Goal: Transaction & Acquisition: Download file/media

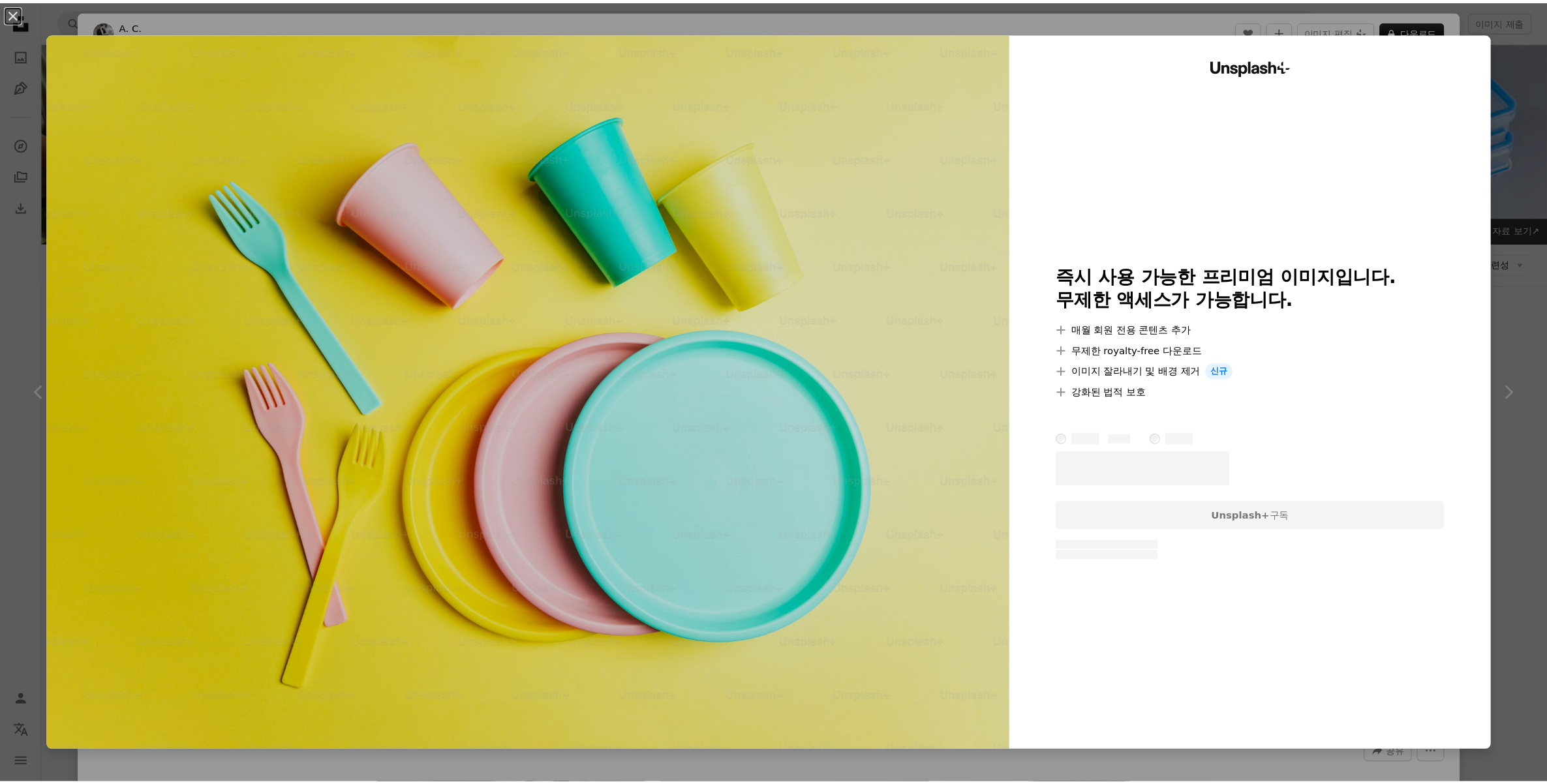
scroll to position [3447, 0]
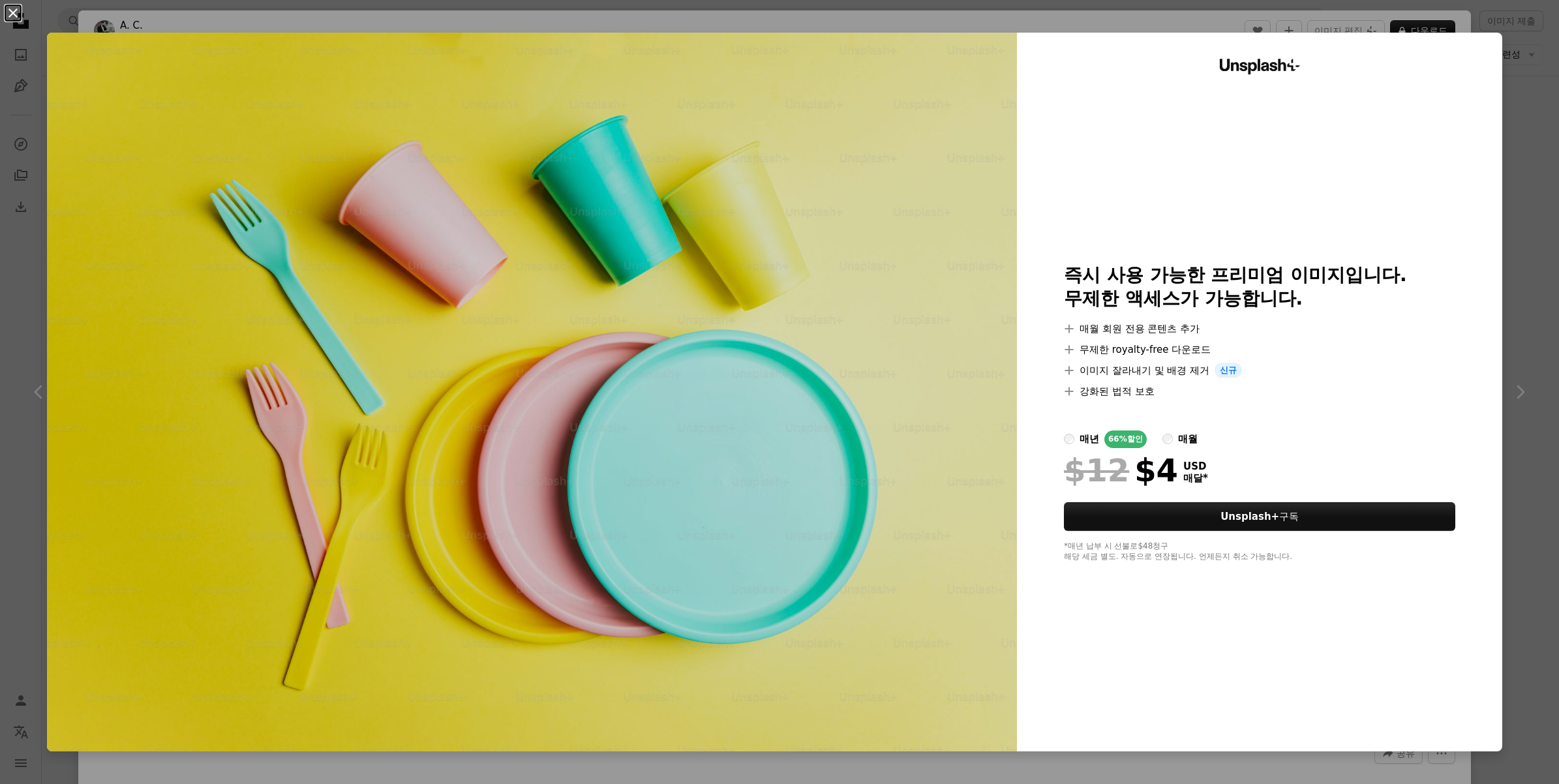
click at [10, 18] on button "An X shape" at bounding box center [14, 14] width 16 height 16
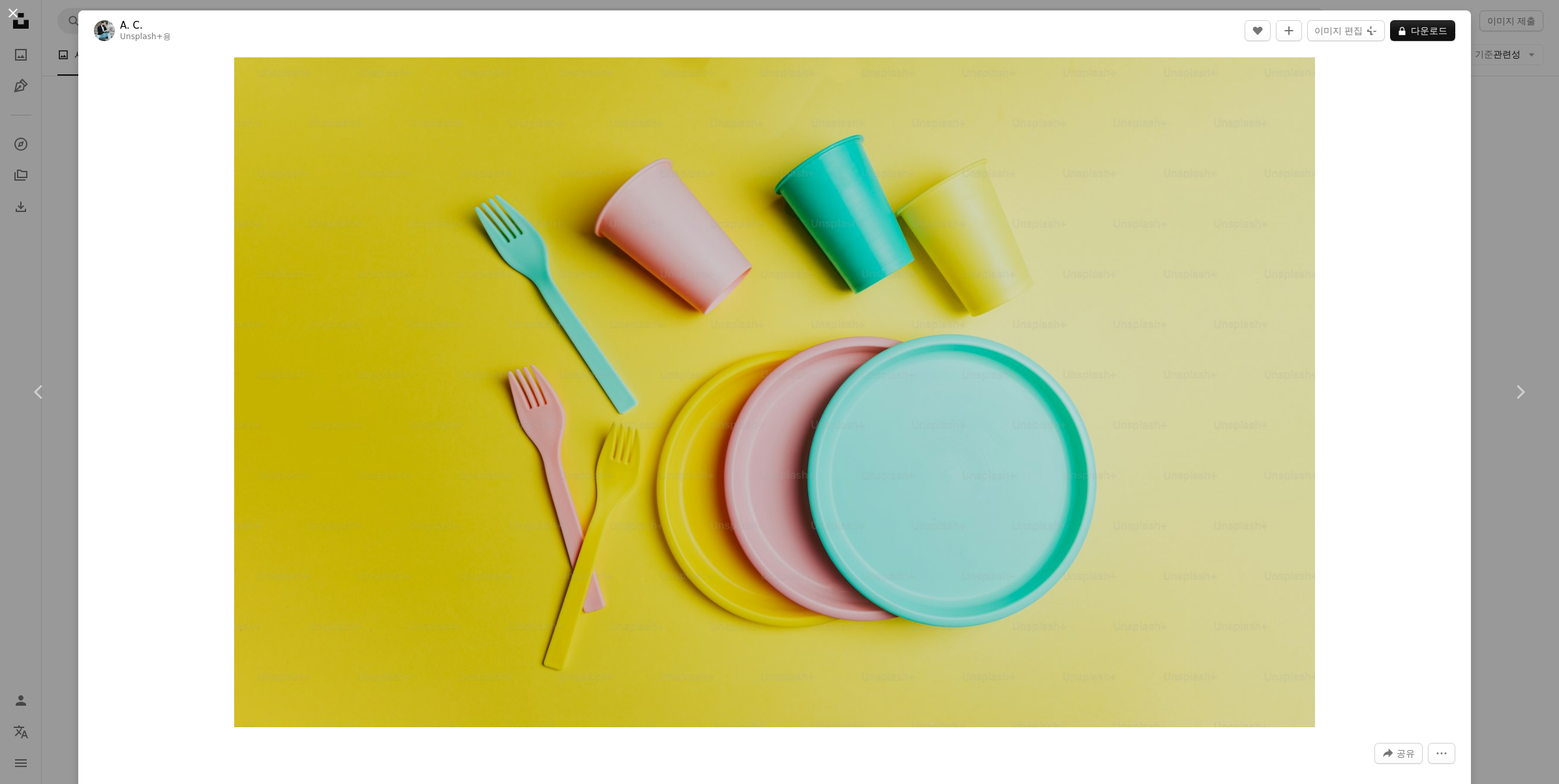
click at [18, 10] on button "An X shape" at bounding box center [14, 14] width 16 height 16
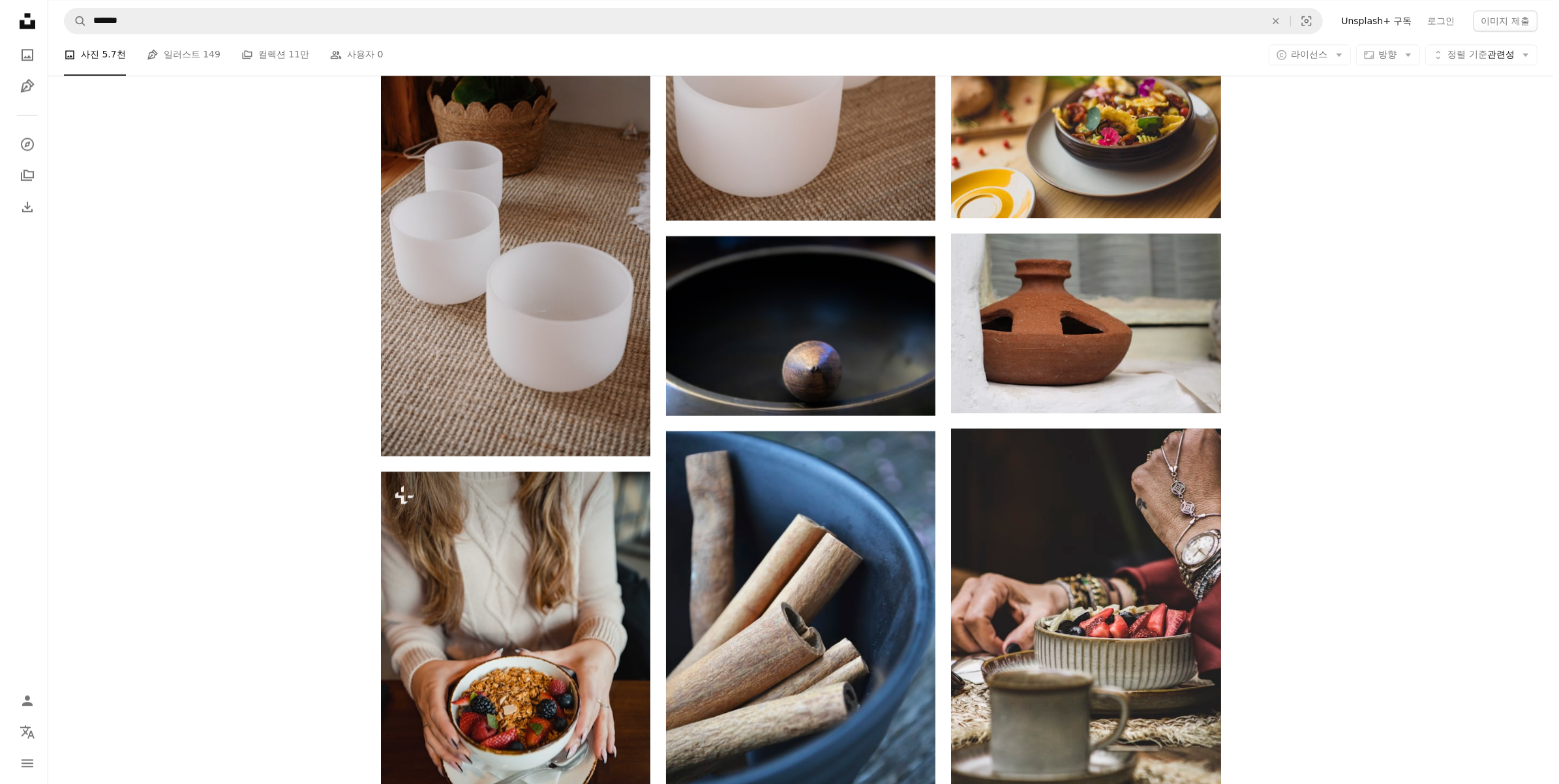
scroll to position [4751, 0]
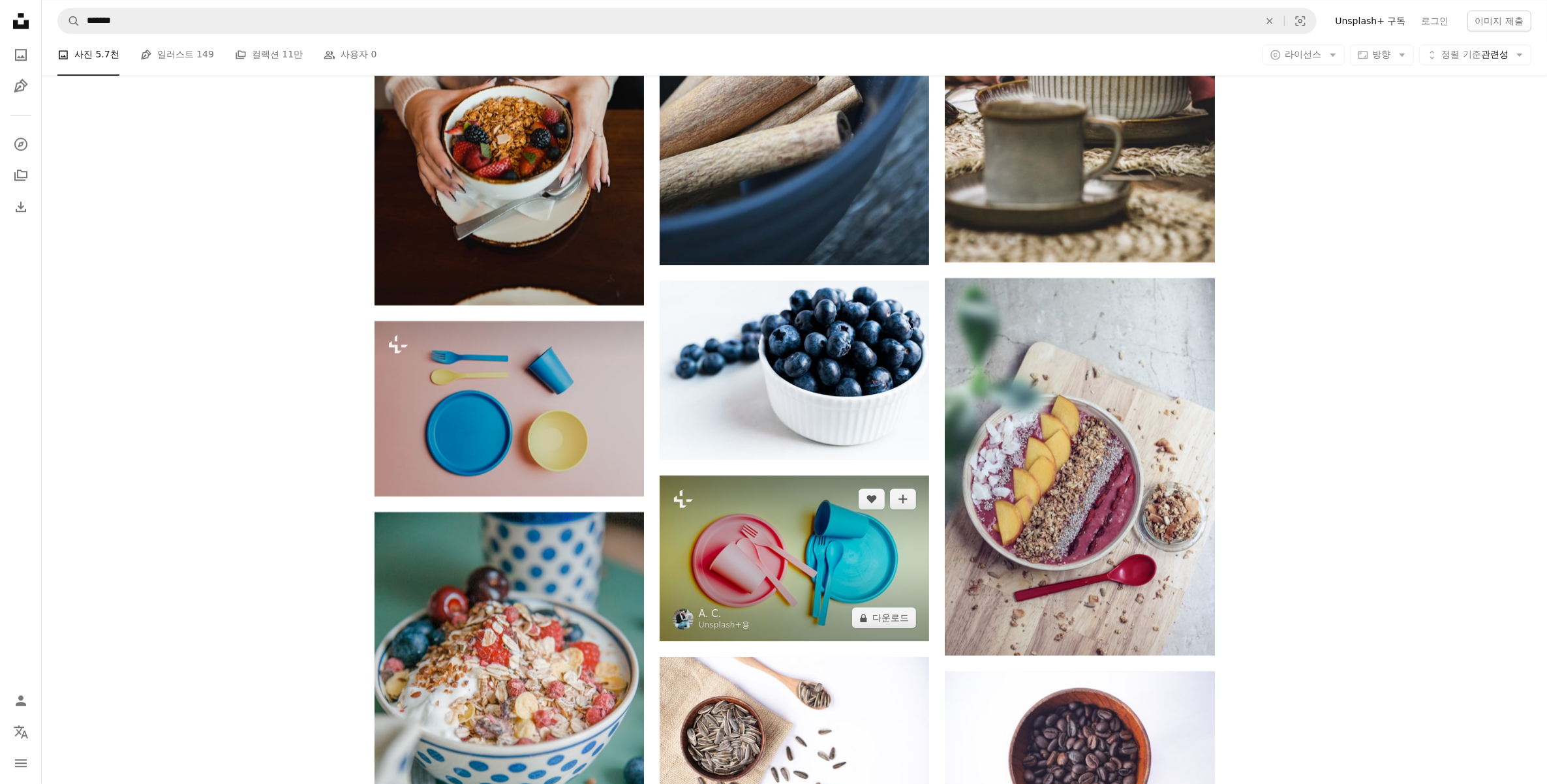
click at [847, 551] on img at bounding box center [794, 559] width 269 height 167
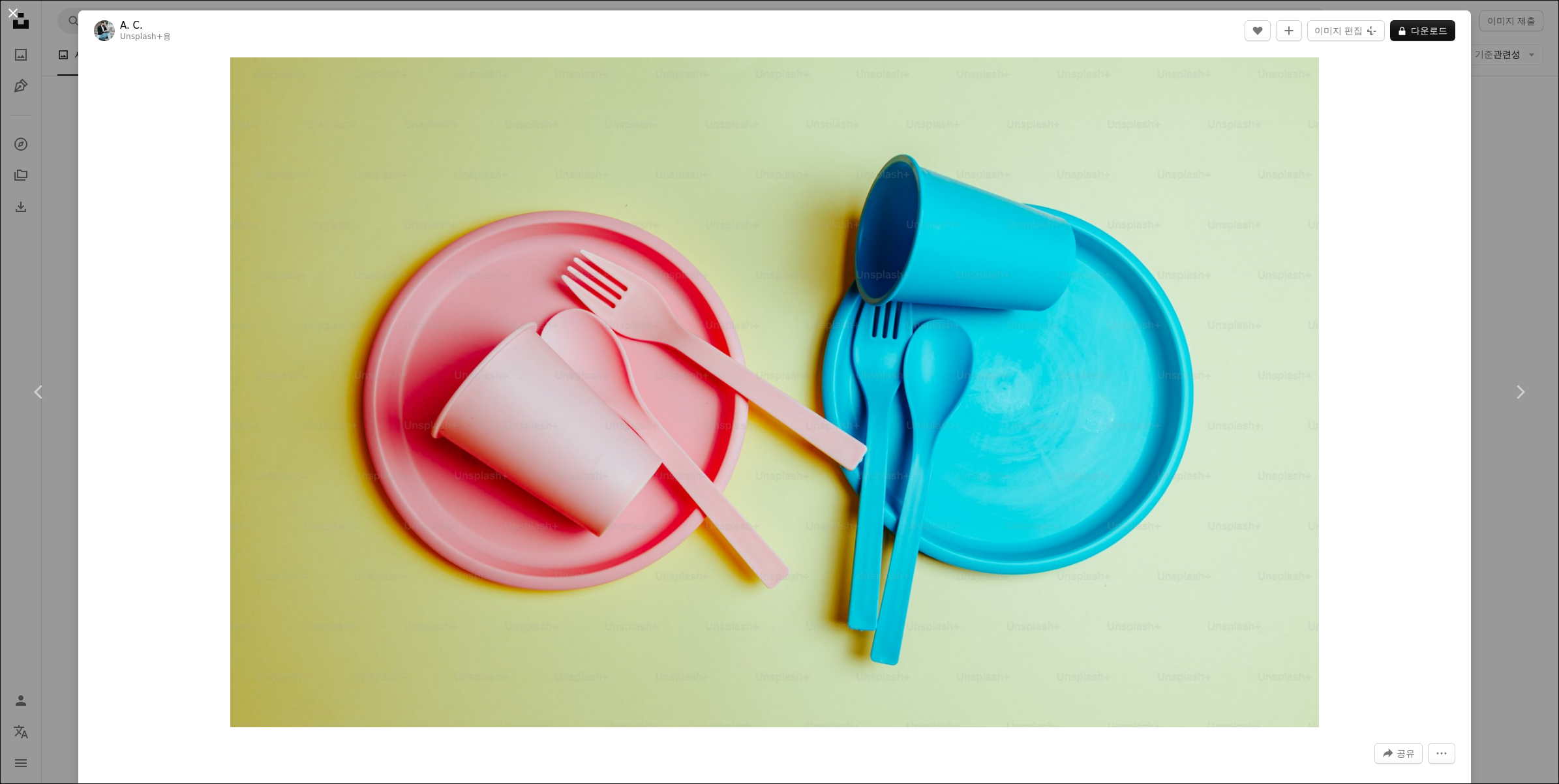
click at [17, 10] on button "An X shape" at bounding box center [14, 14] width 16 height 16
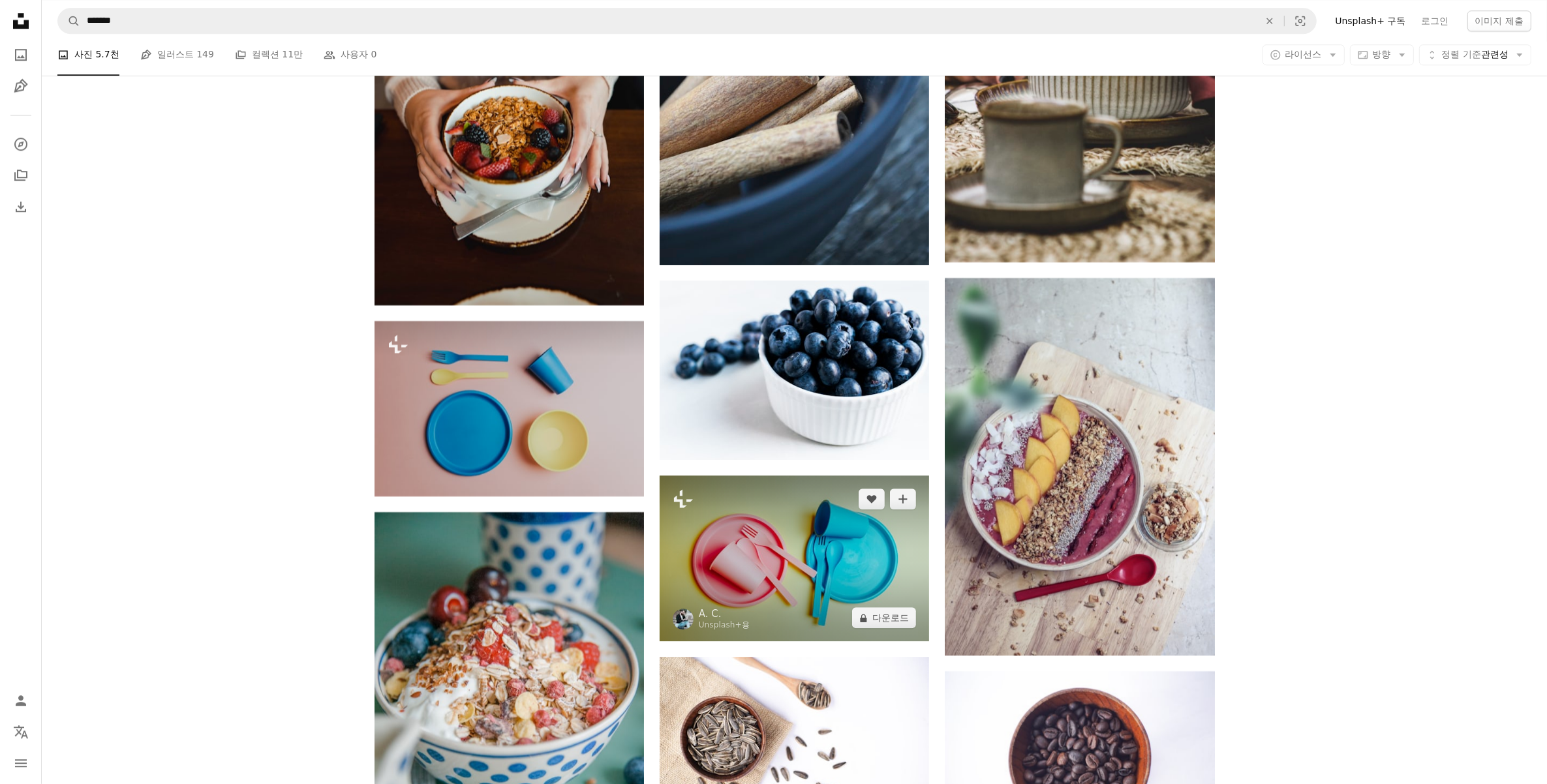
click at [832, 555] on img at bounding box center [794, 559] width 269 height 167
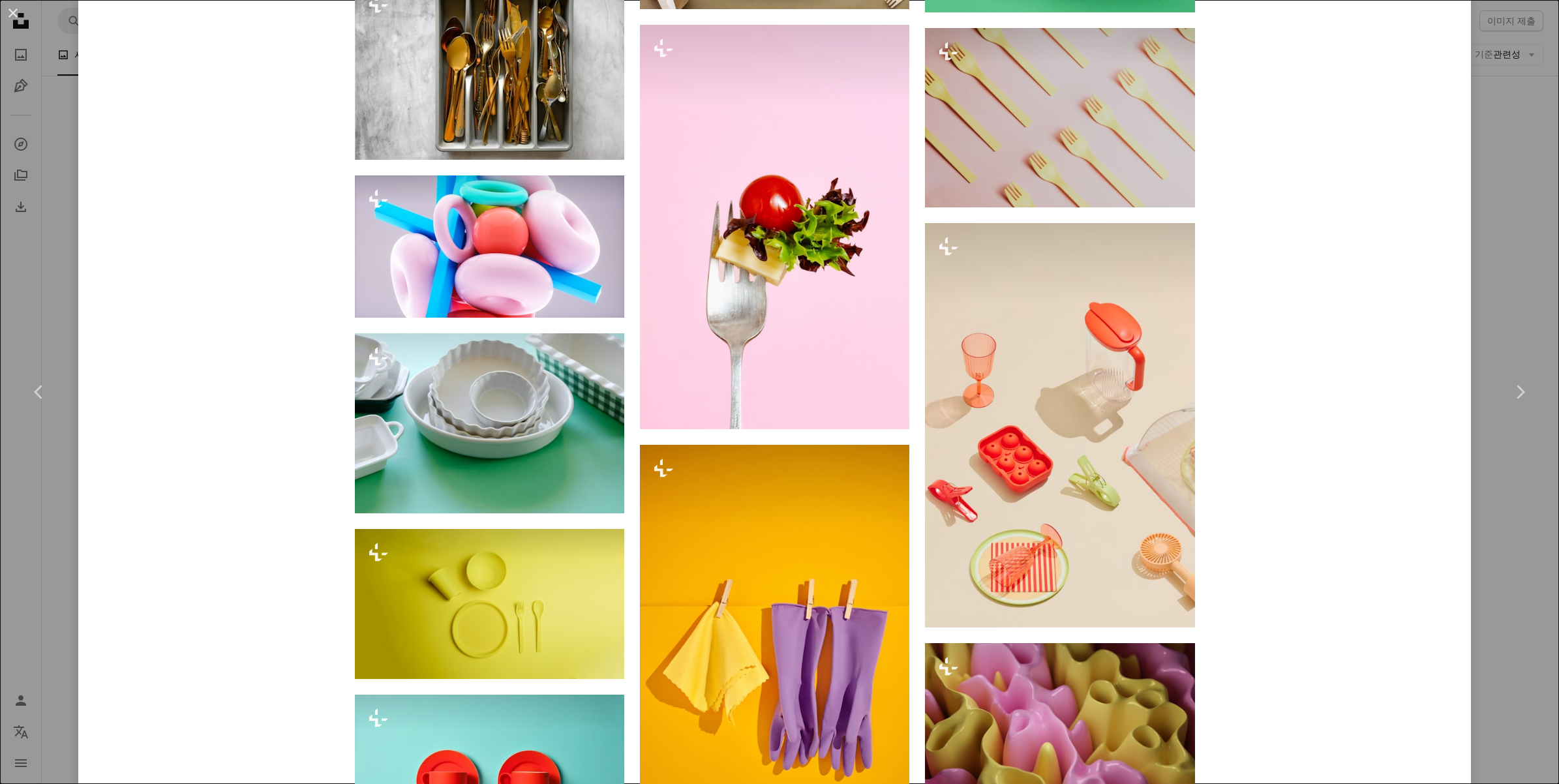
scroll to position [5381, 0]
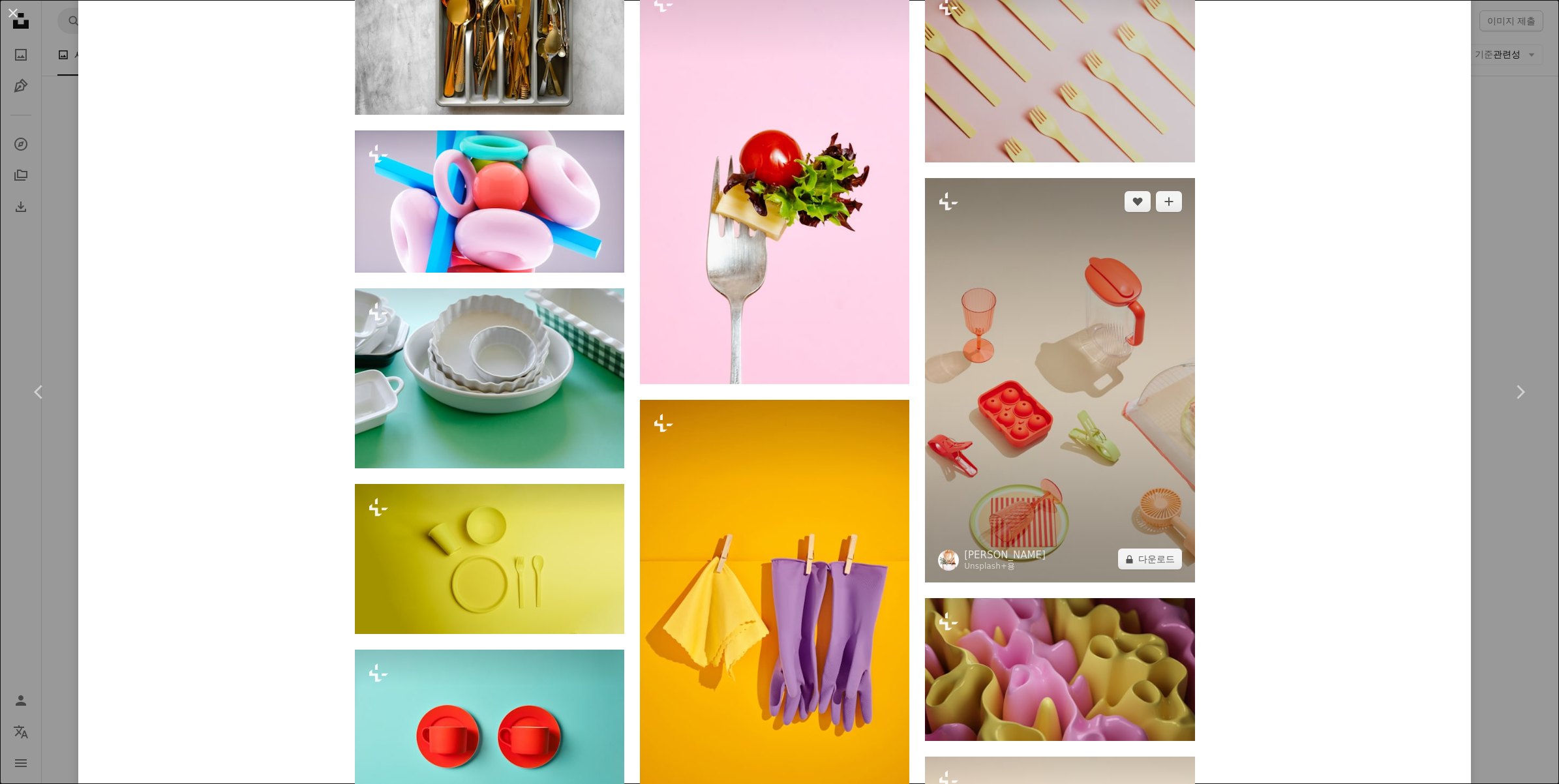
click at [1090, 409] on img at bounding box center [1060, 380] width 269 height 404
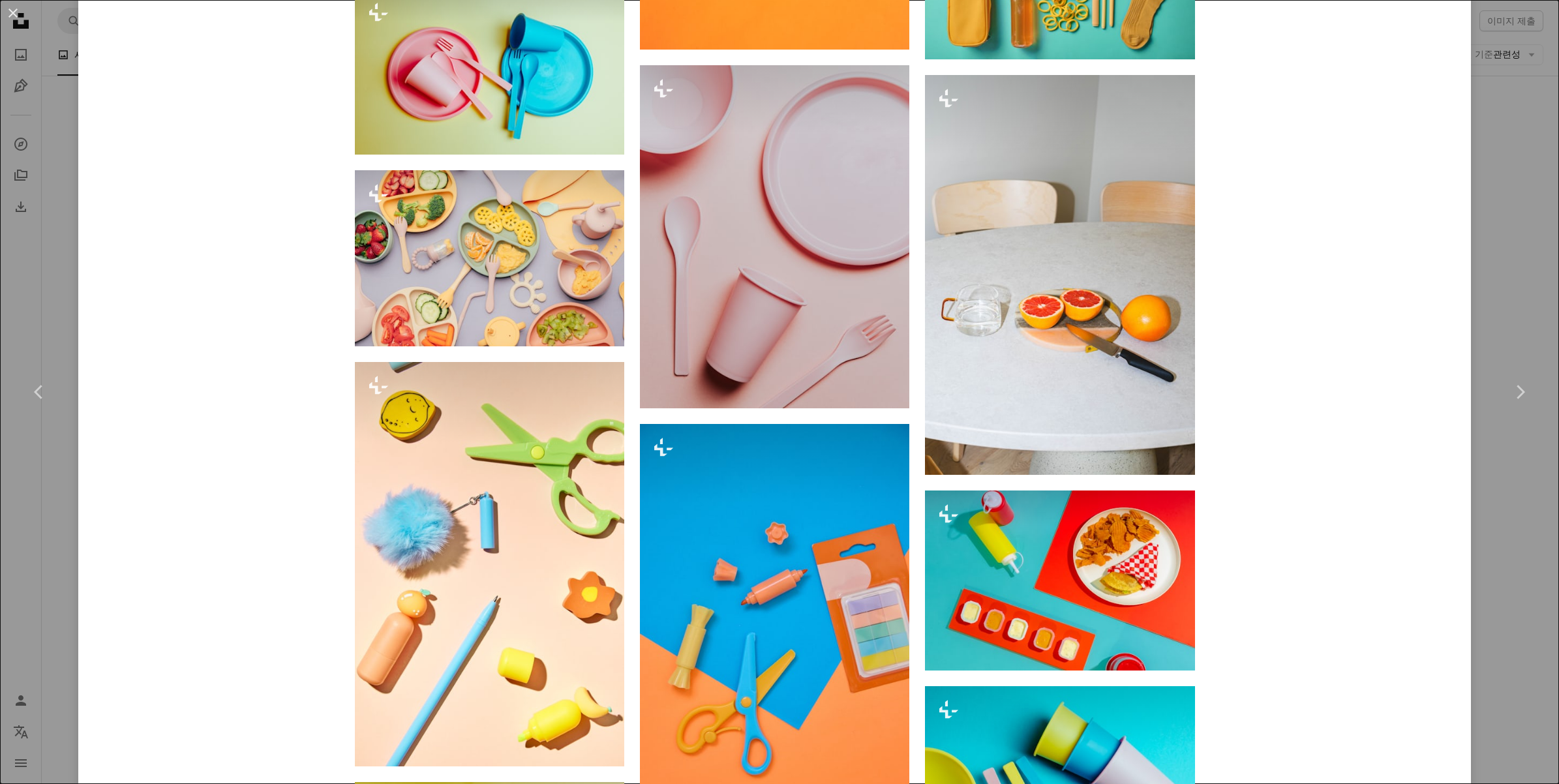
scroll to position [2690, 0]
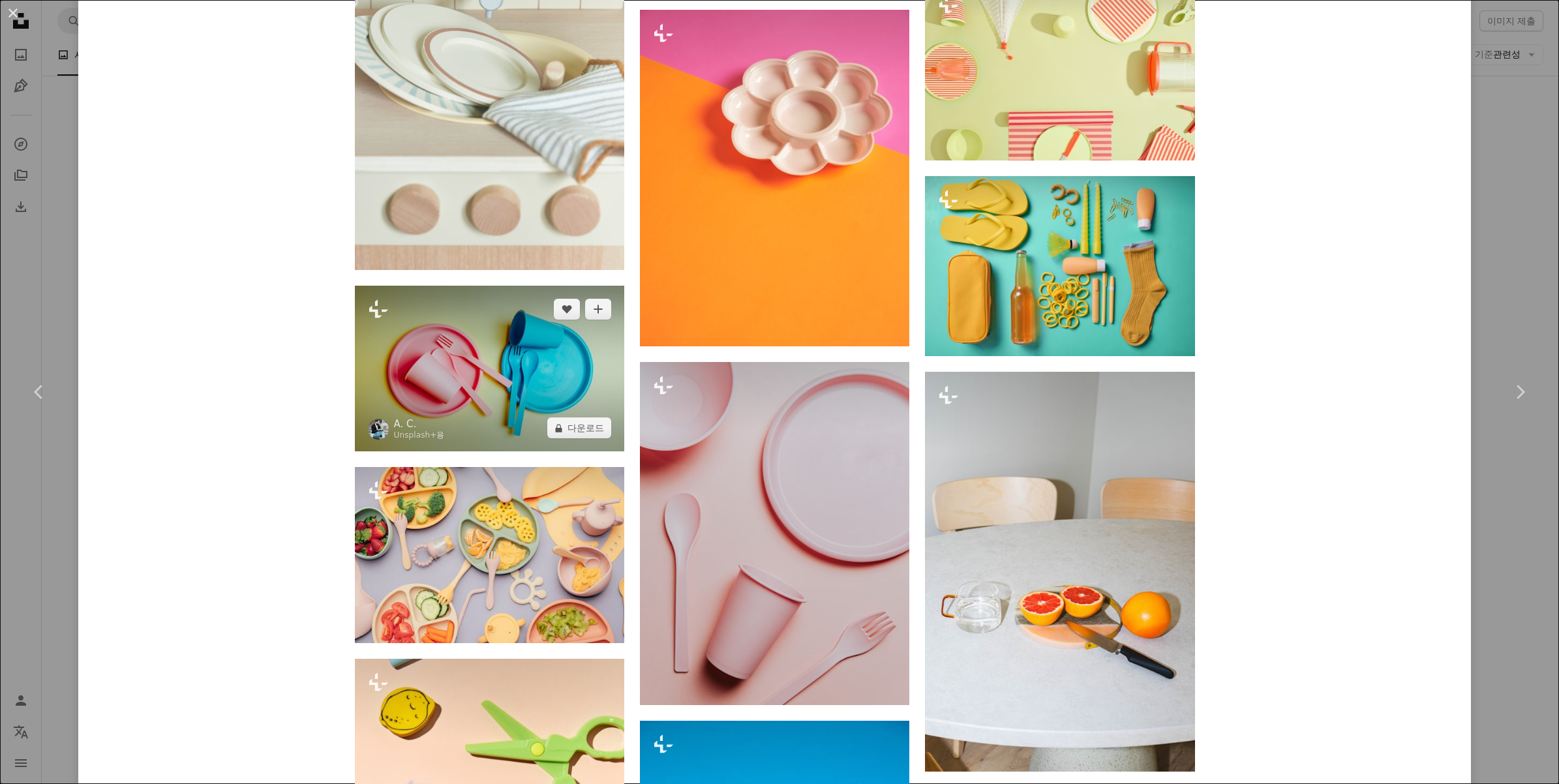
click at [508, 384] on img at bounding box center [489, 369] width 269 height 167
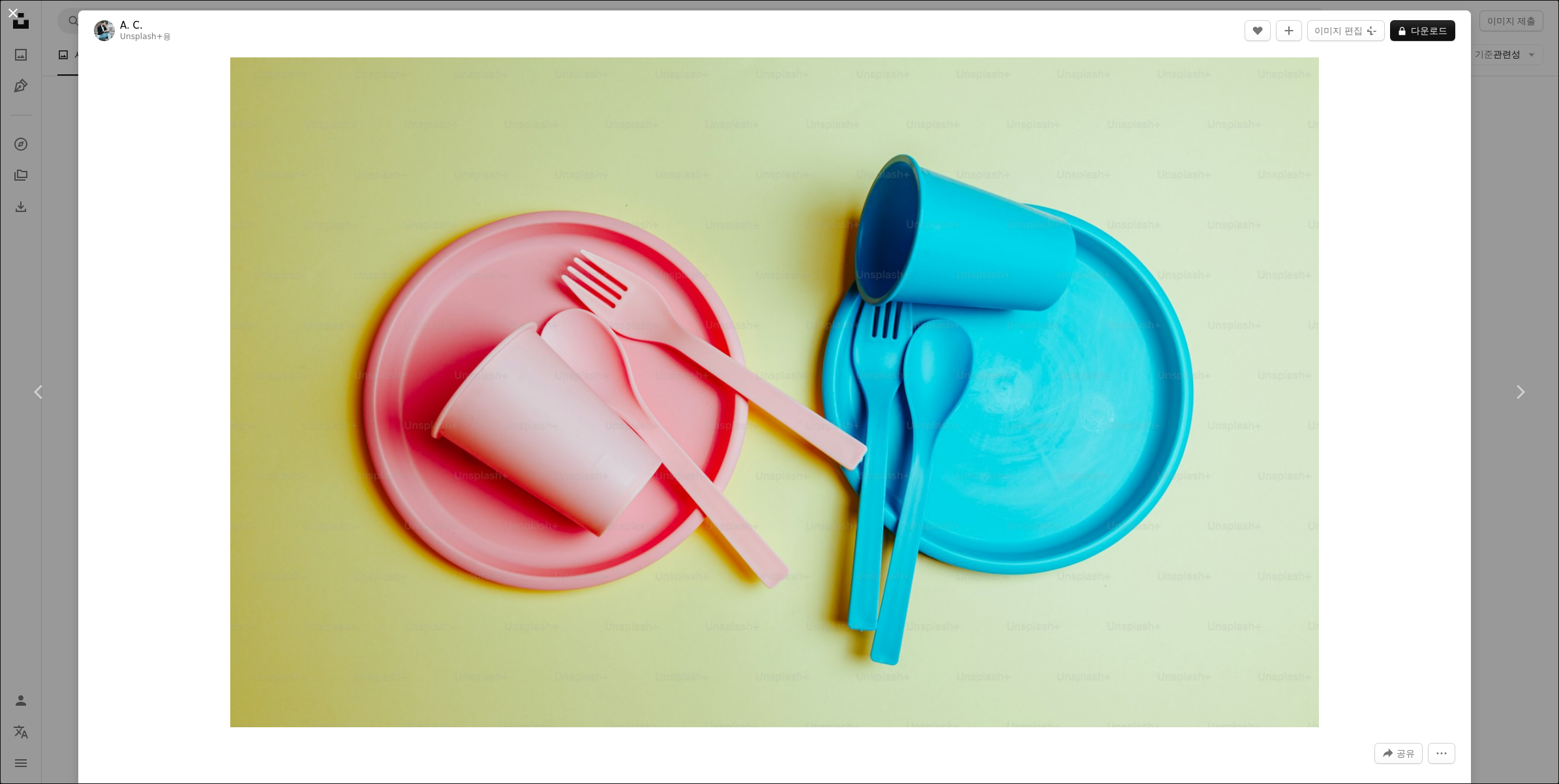
click at [10, 11] on button "An X shape" at bounding box center [14, 14] width 16 height 16
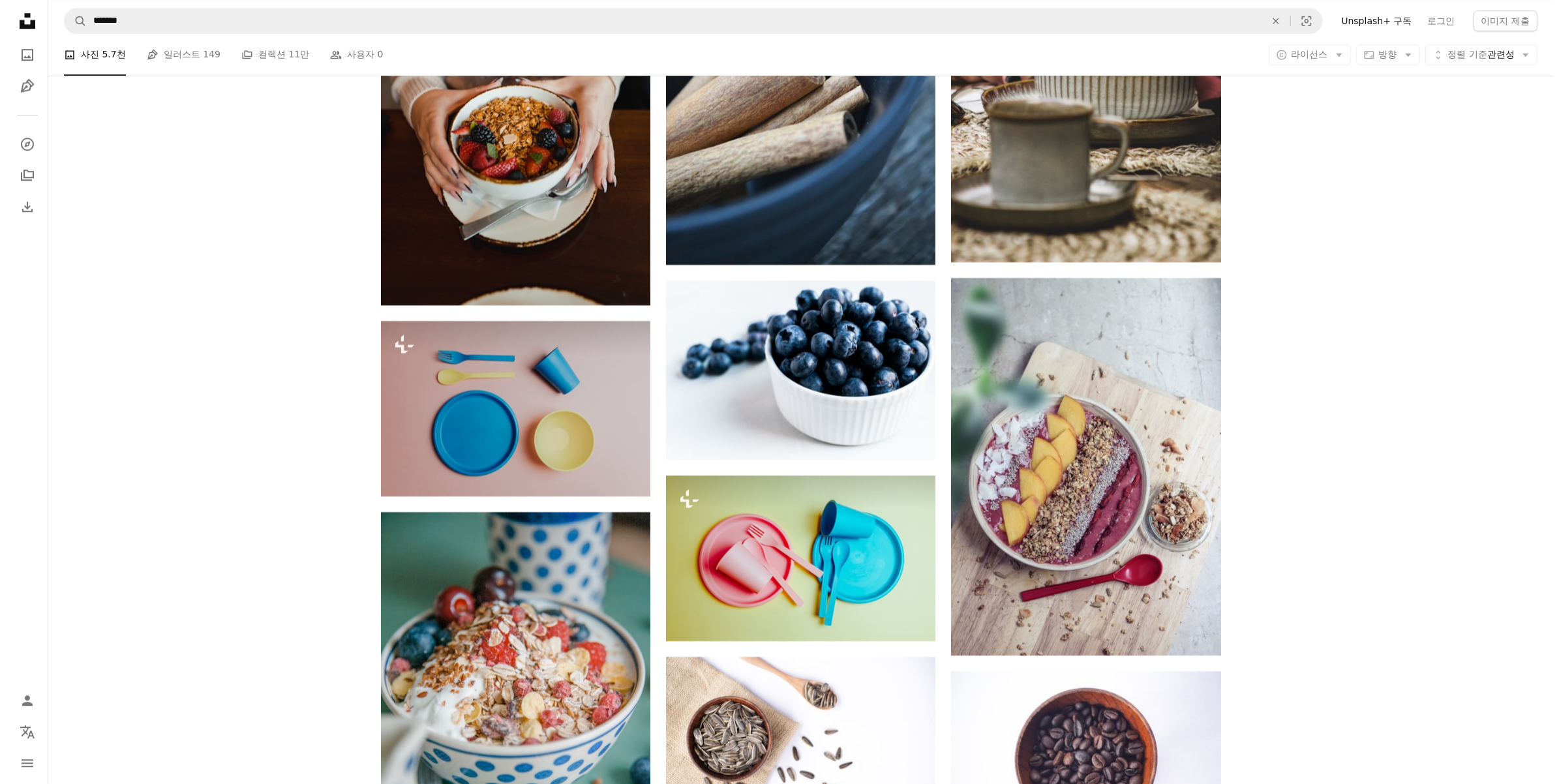
scroll to position [5322, 0]
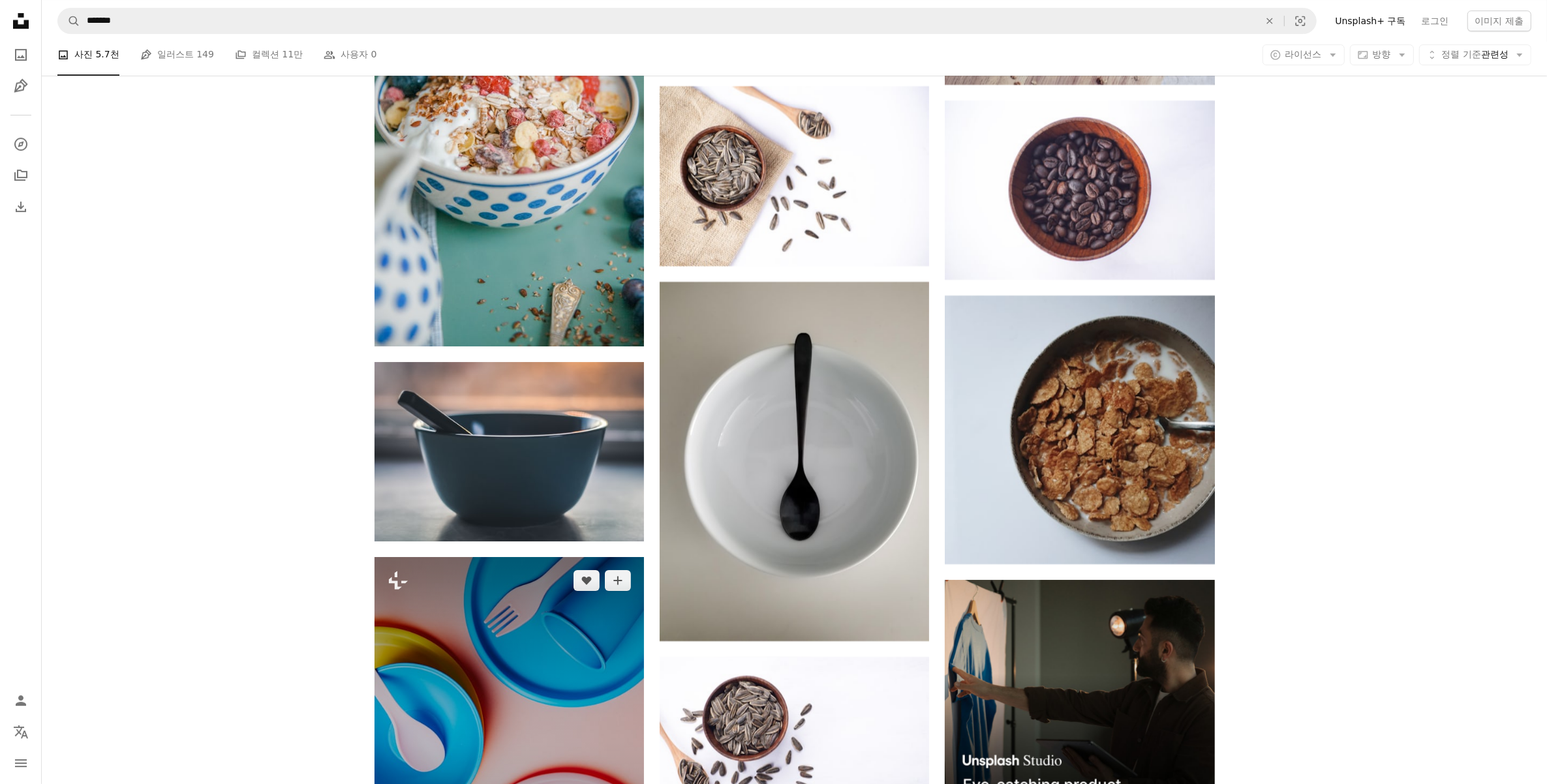
click at [518, 657] on img at bounding box center [509, 734] width 269 height 353
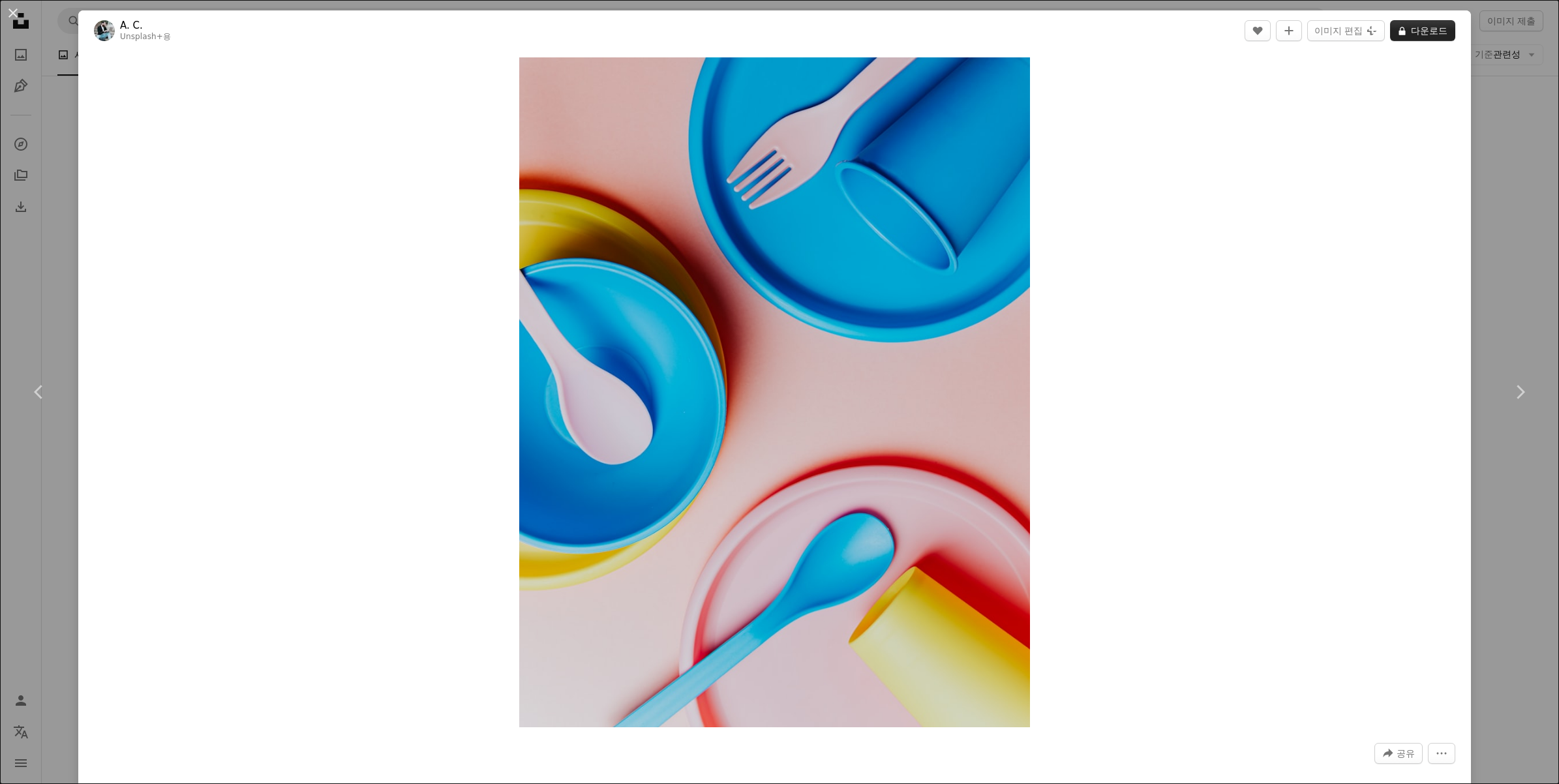
click at [1406, 34] on button "A lock 다운로드" at bounding box center [1423, 30] width 65 height 21
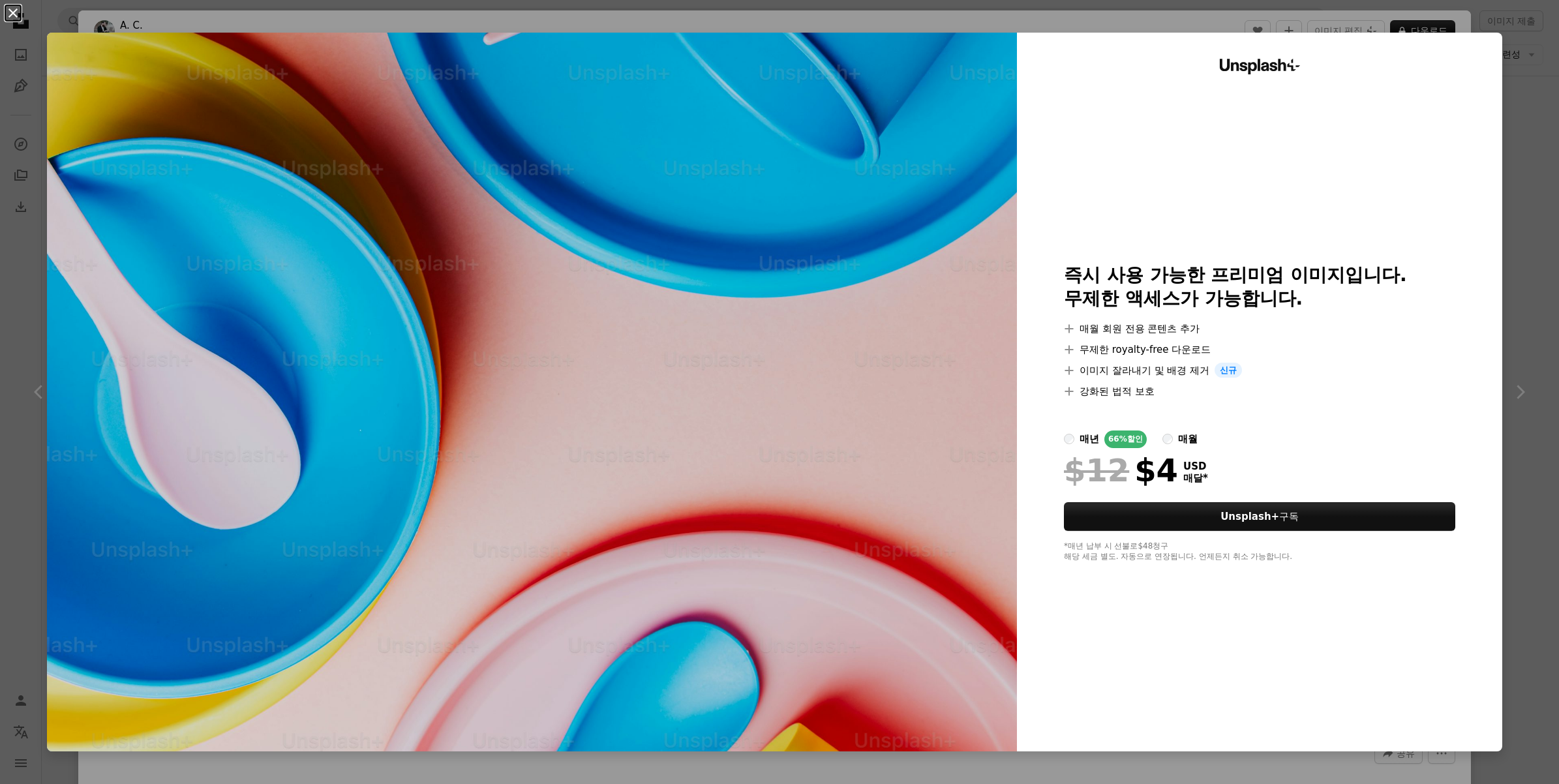
click at [18, 6] on button "An X shape" at bounding box center [14, 14] width 16 height 16
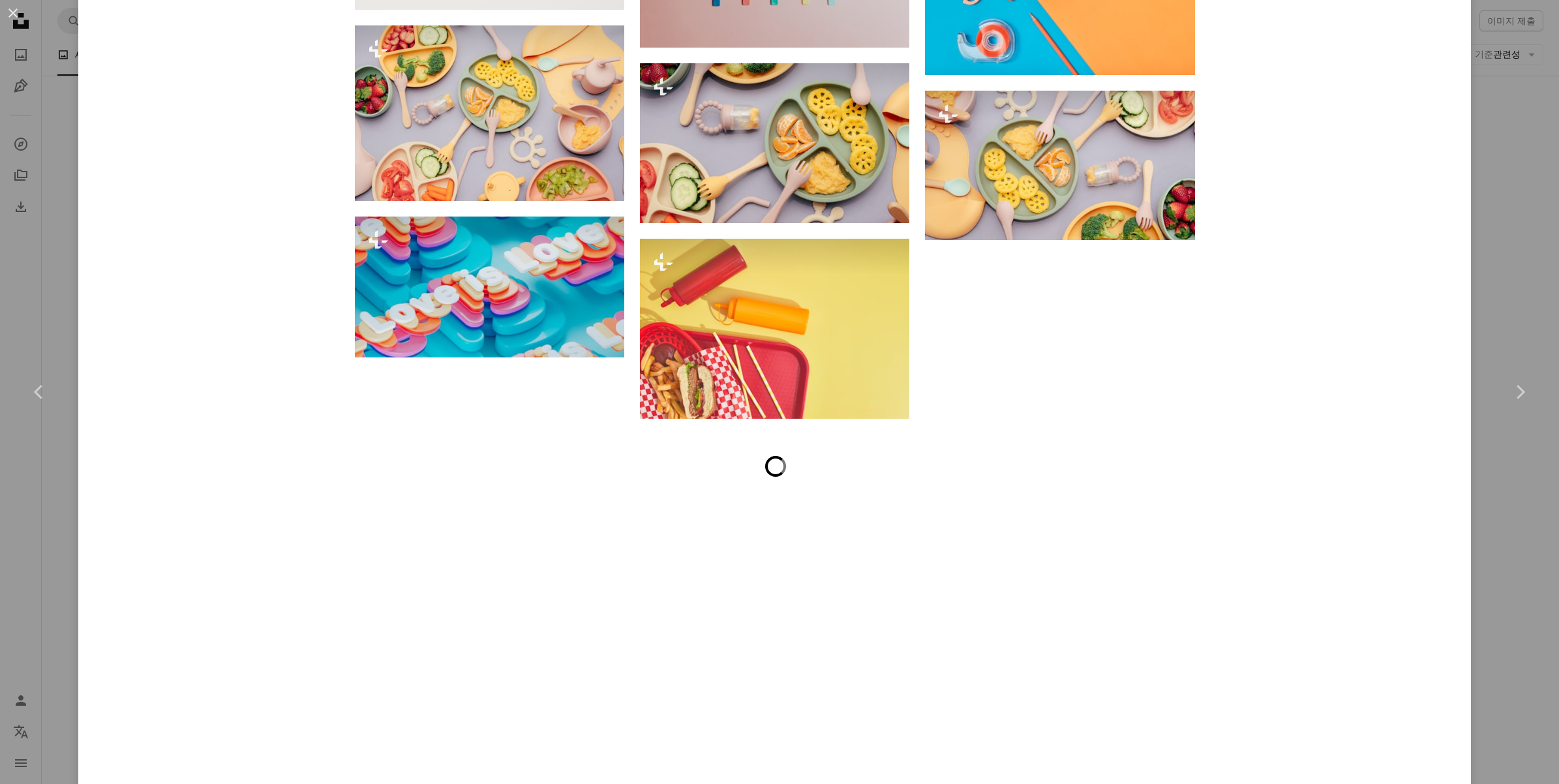
scroll to position [4457, 0]
